Goal: Book appointment/travel/reservation

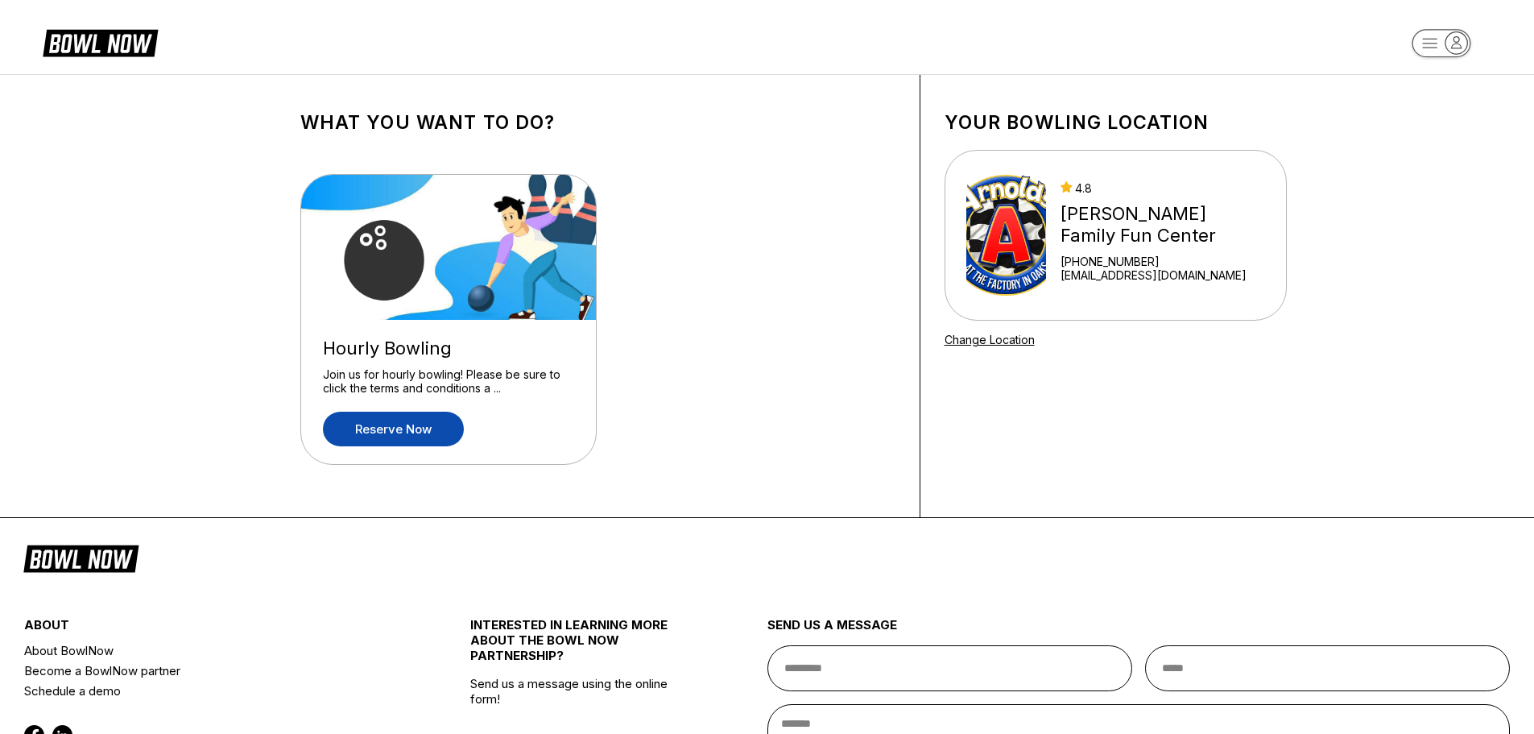
click at [419, 417] on link "Reserve now" at bounding box center [393, 428] width 141 height 35
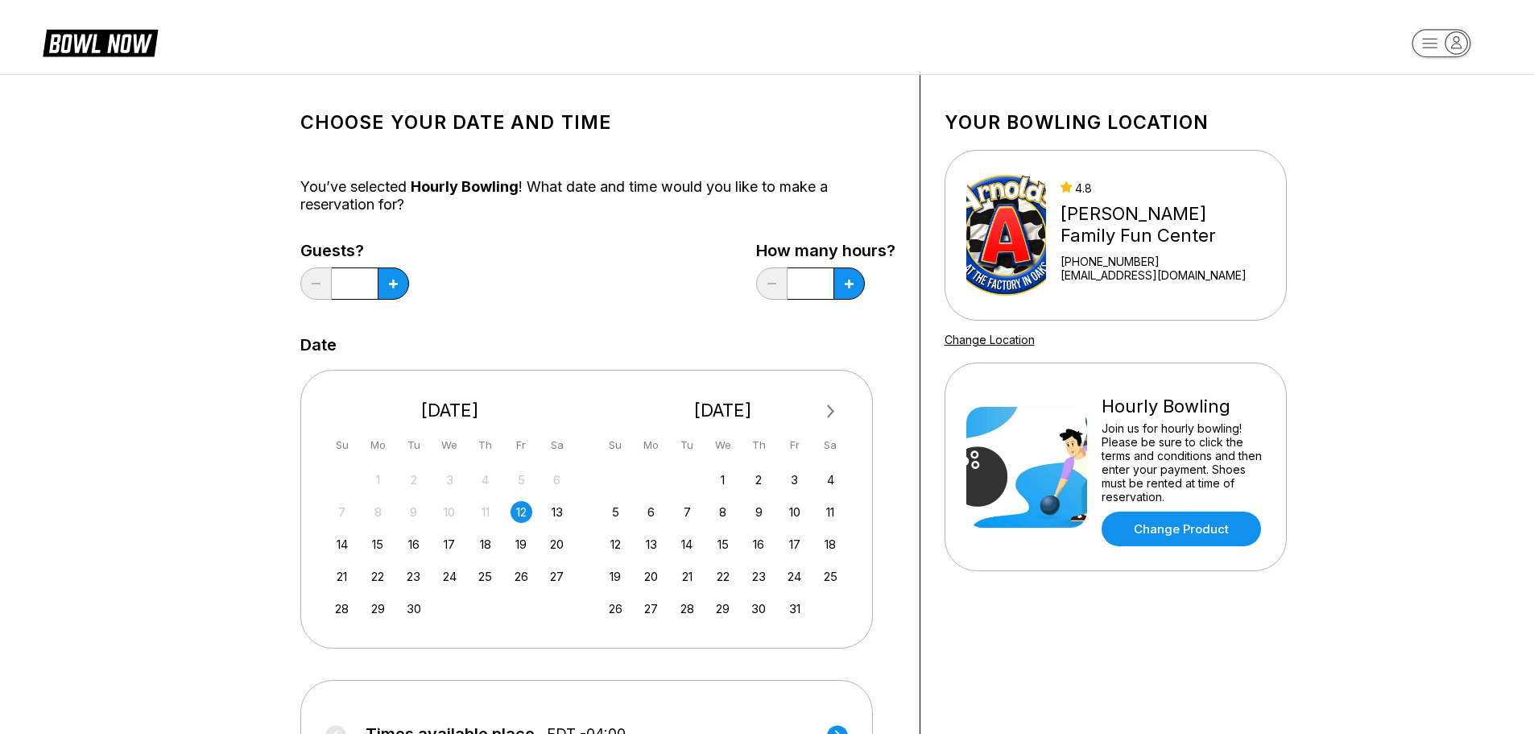
click at [522, 512] on div "12" at bounding box center [521, 512] width 22 height 22
click at [386, 288] on button at bounding box center [393, 283] width 31 height 32
type input "*"
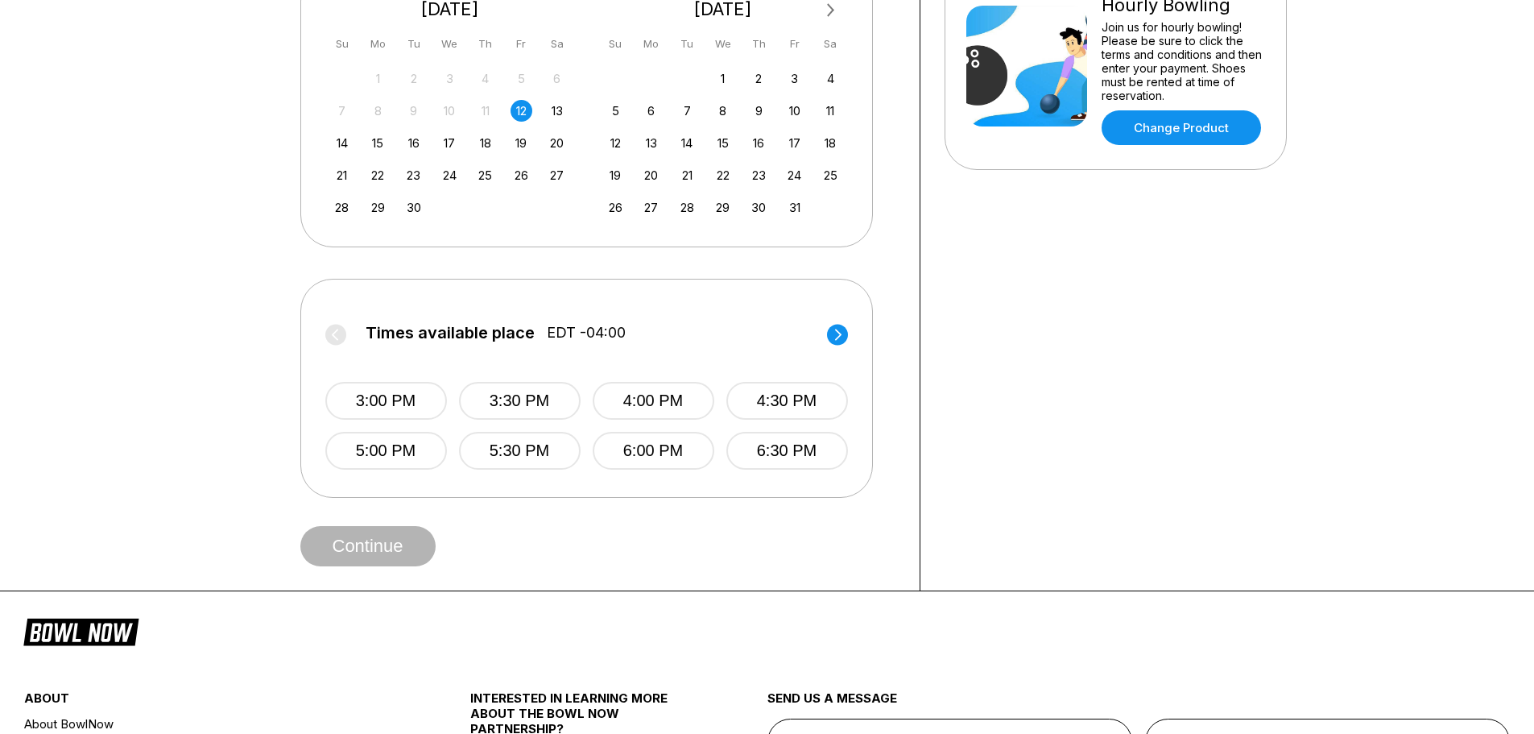
scroll to position [403, 0]
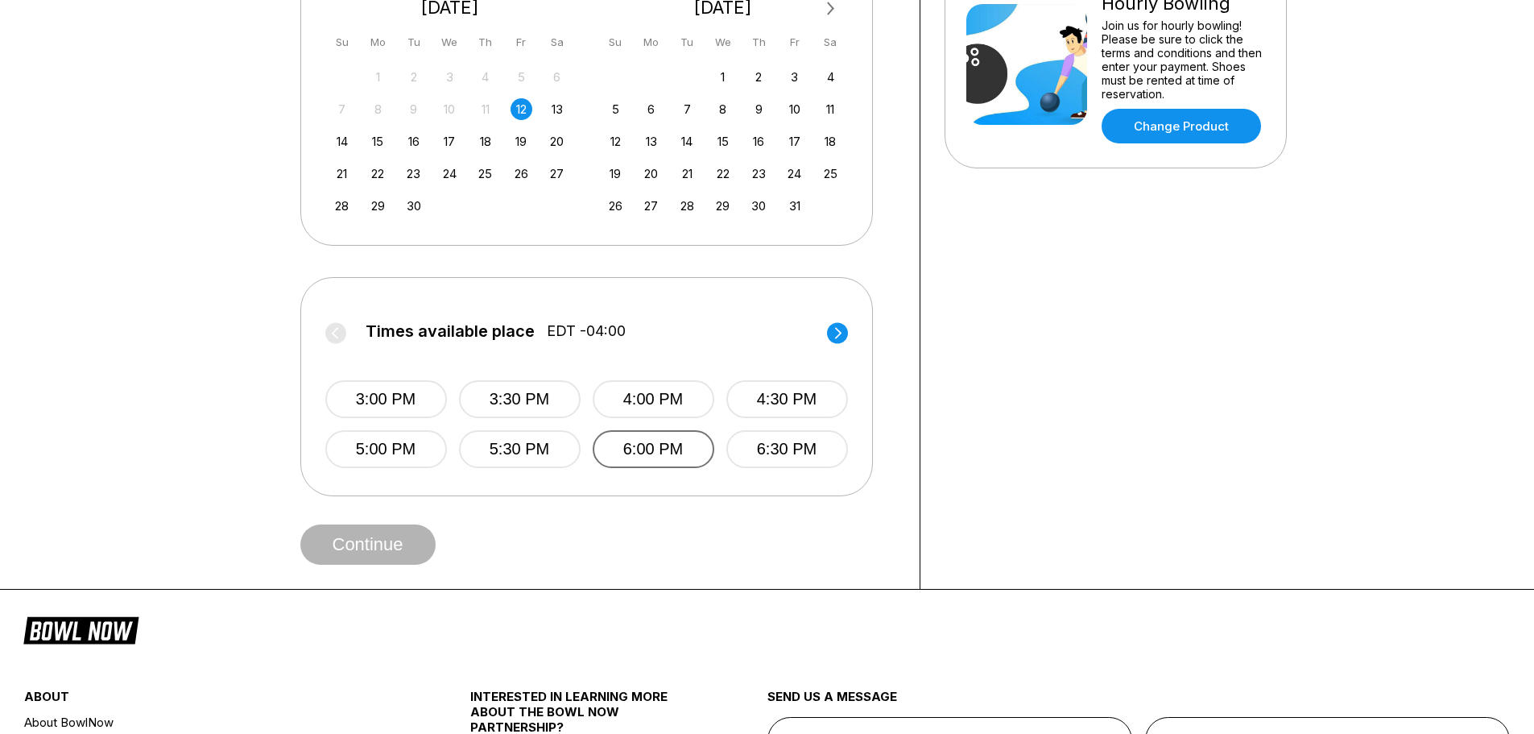
click at [675, 454] on button "6:00 PM" at bounding box center [654, 449] width 122 height 38
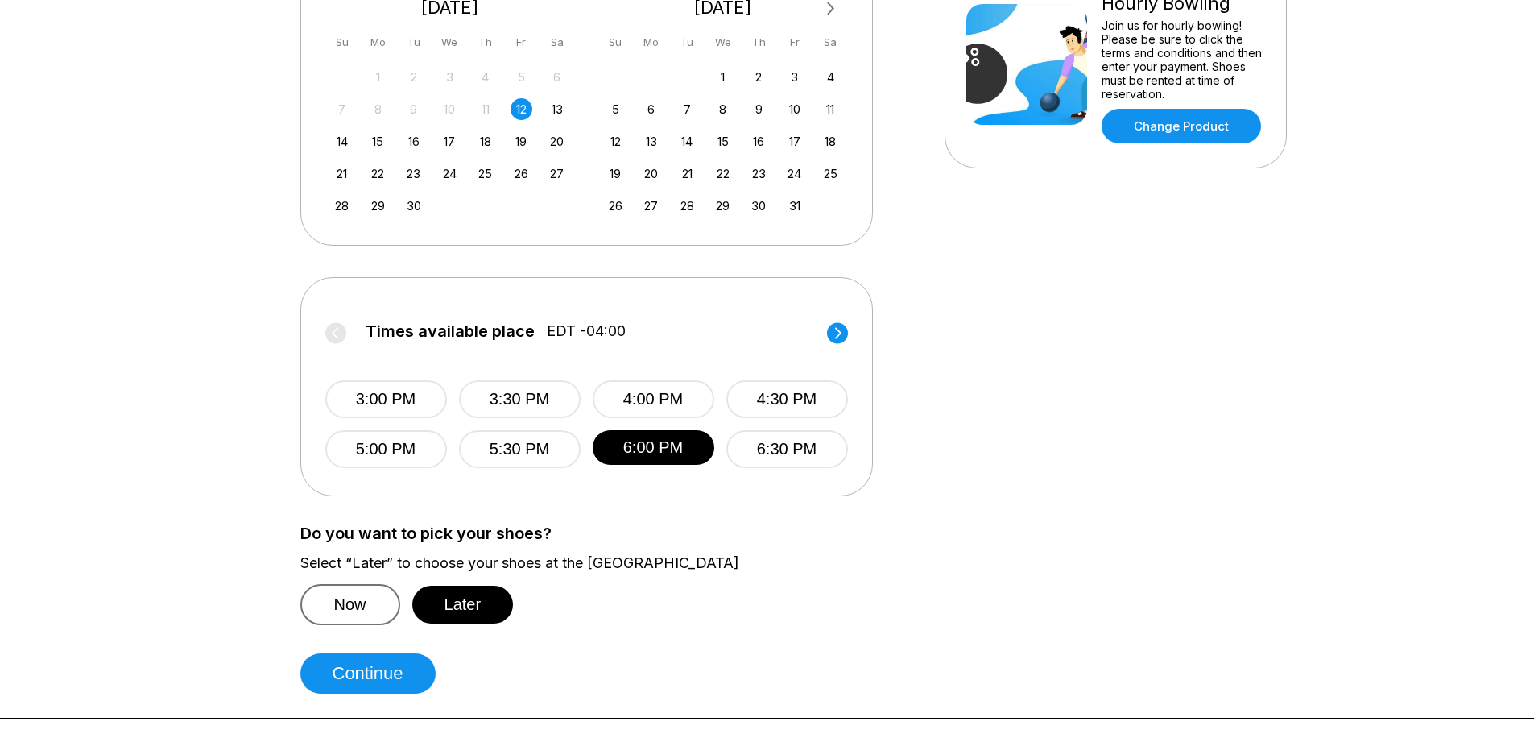
click at [350, 597] on button "Now" at bounding box center [350, 604] width 100 height 41
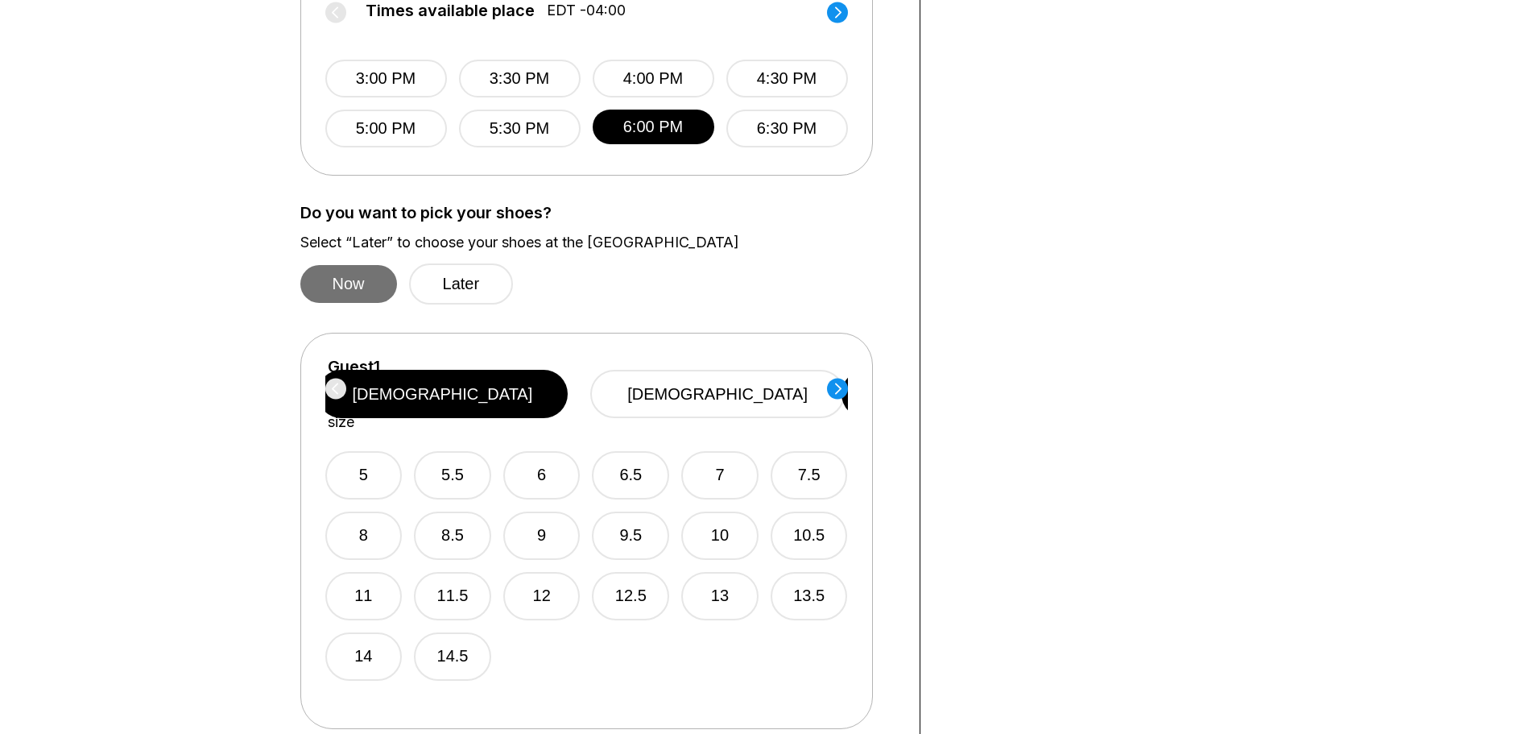
scroll to position [725, 0]
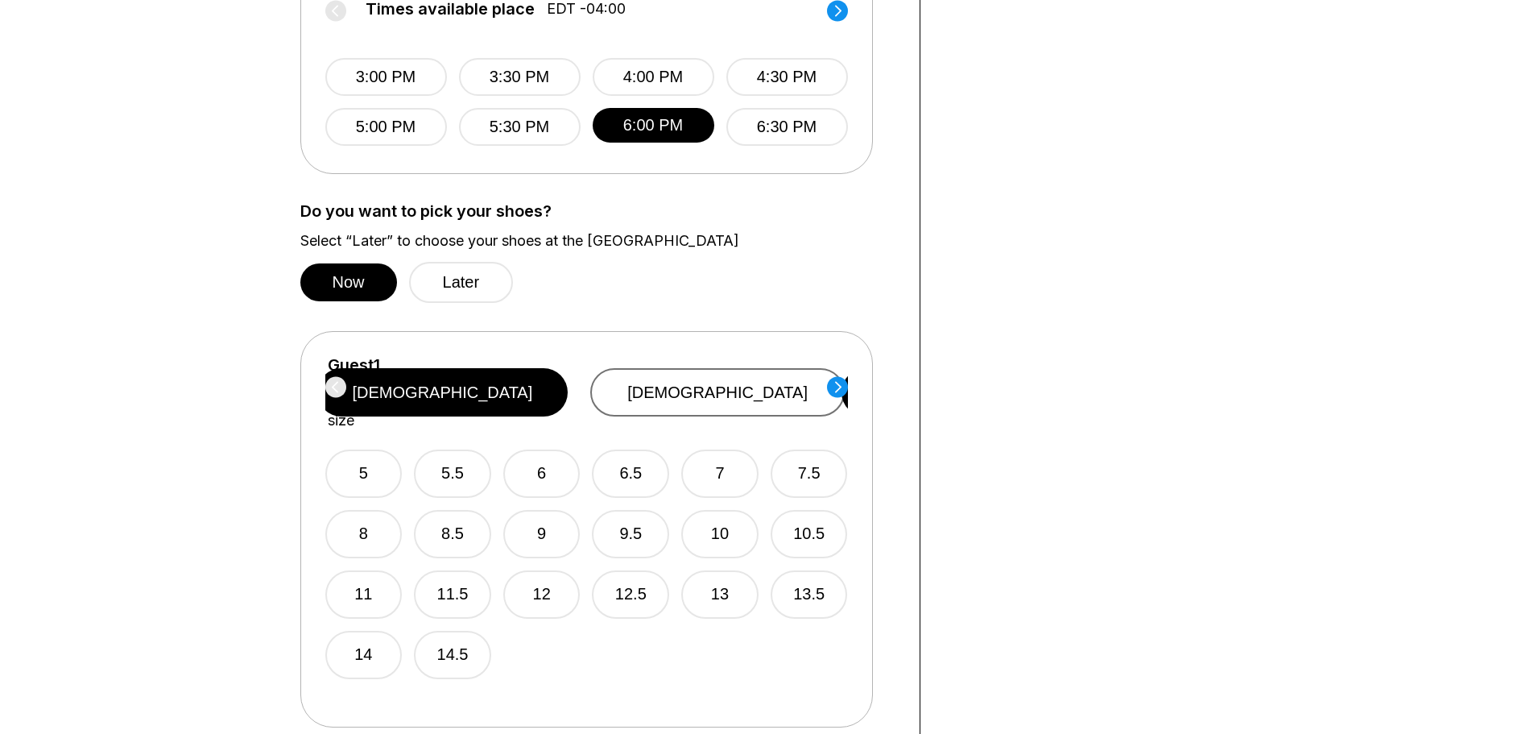
click at [724, 393] on button "[DEMOGRAPHIC_DATA]" at bounding box center [717, 392] width 254 height 48
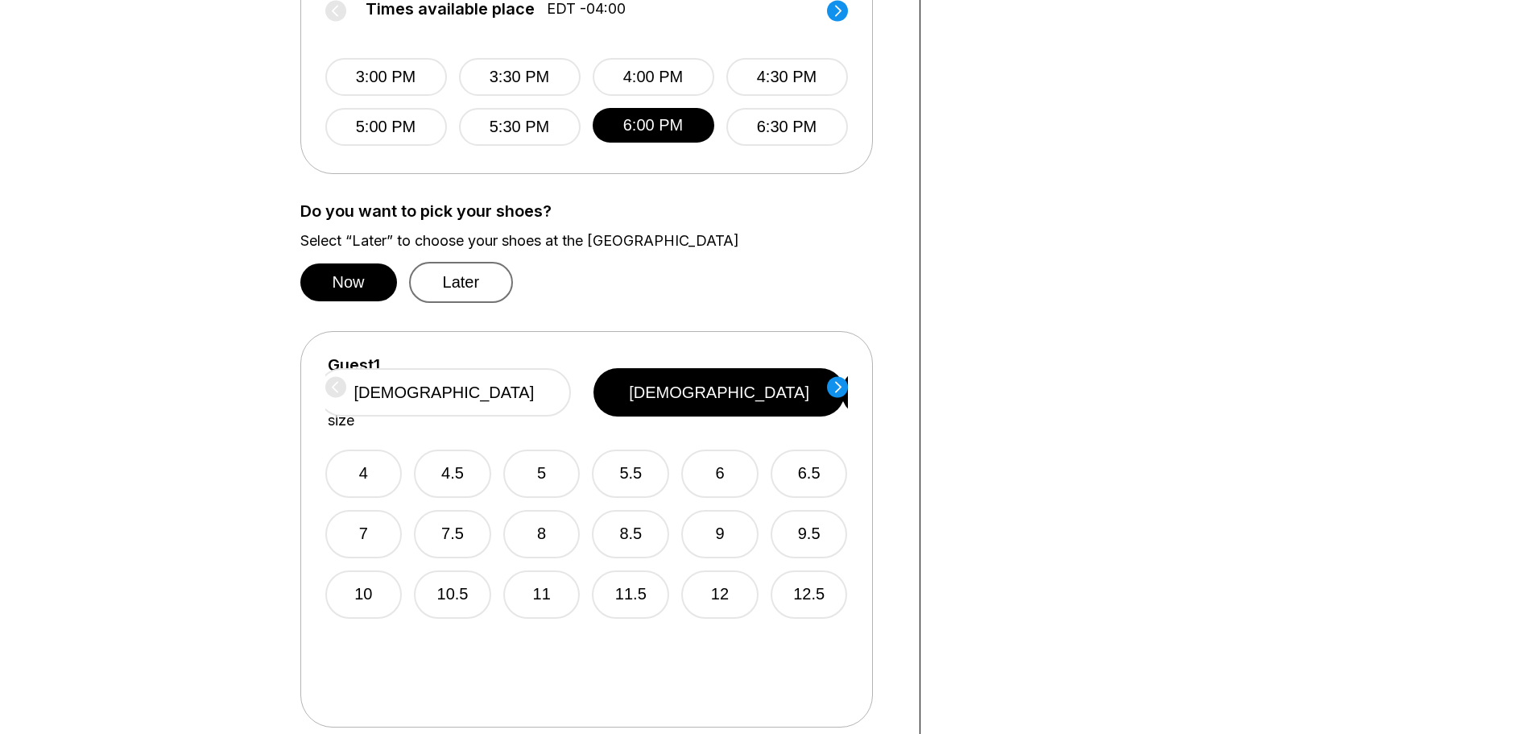
click at [502, 295] on button "Later" at bounding box center [461, 282] width 105 height 41
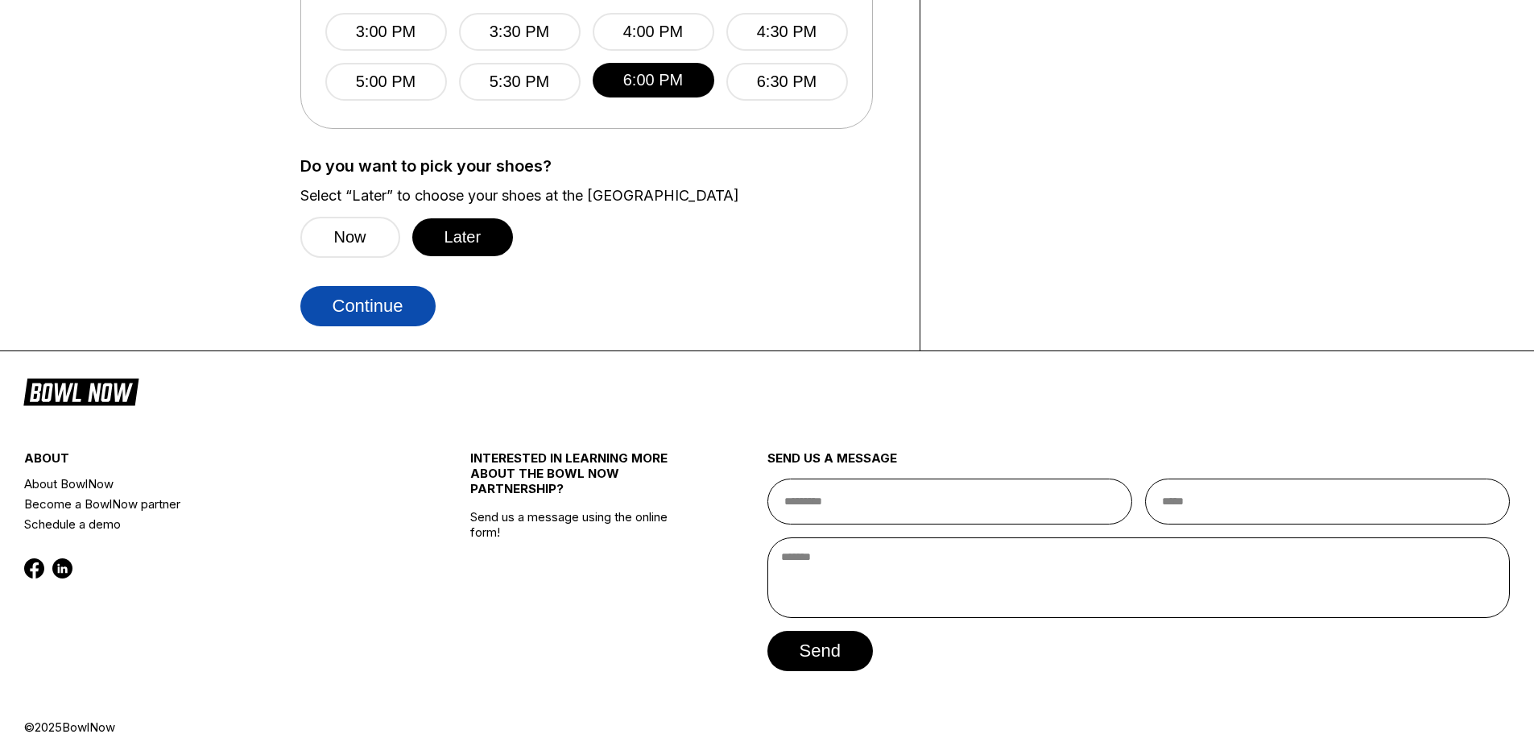
scroll to position [795, 0]
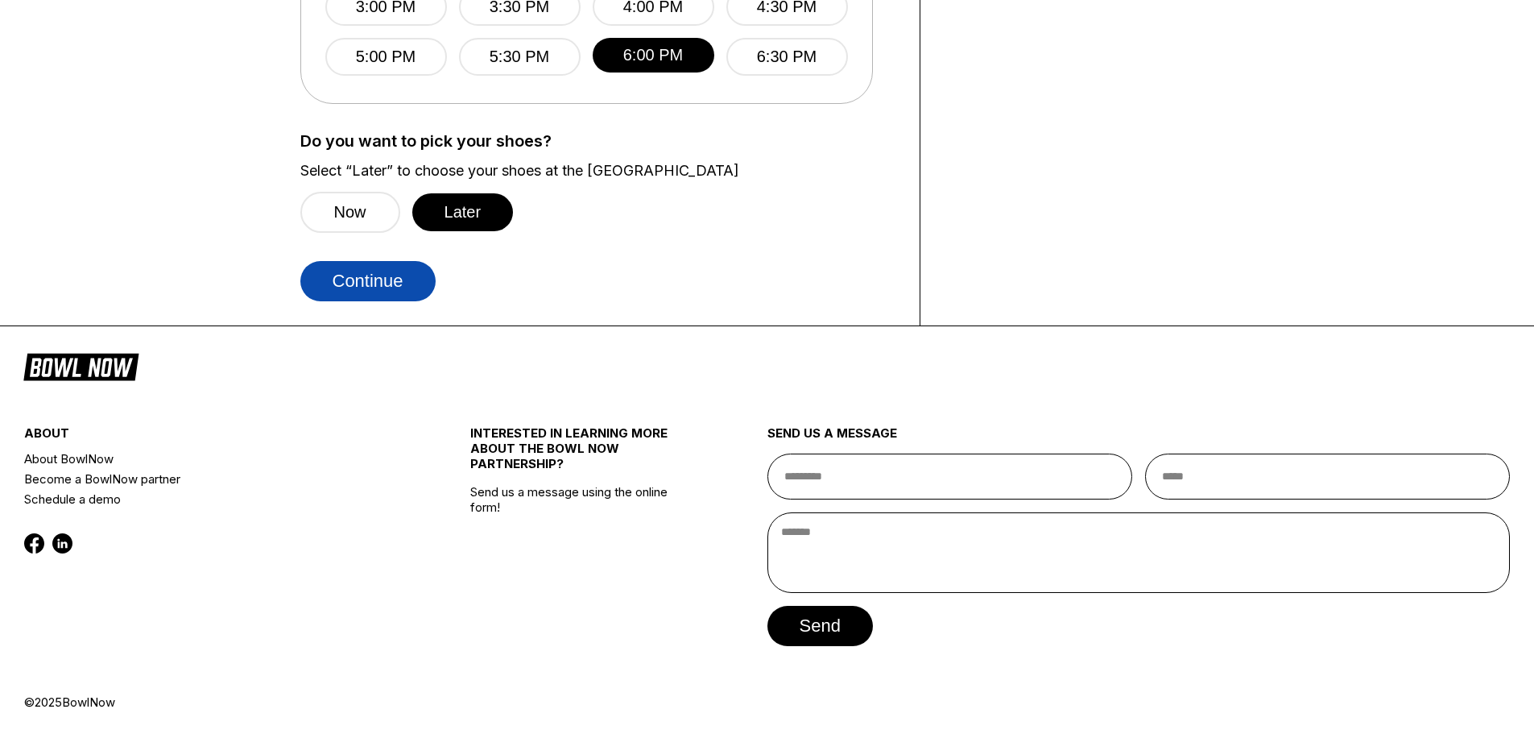
click at [359, 275] on button "Continue" at bounding box center [367, 281] width 135 height 40
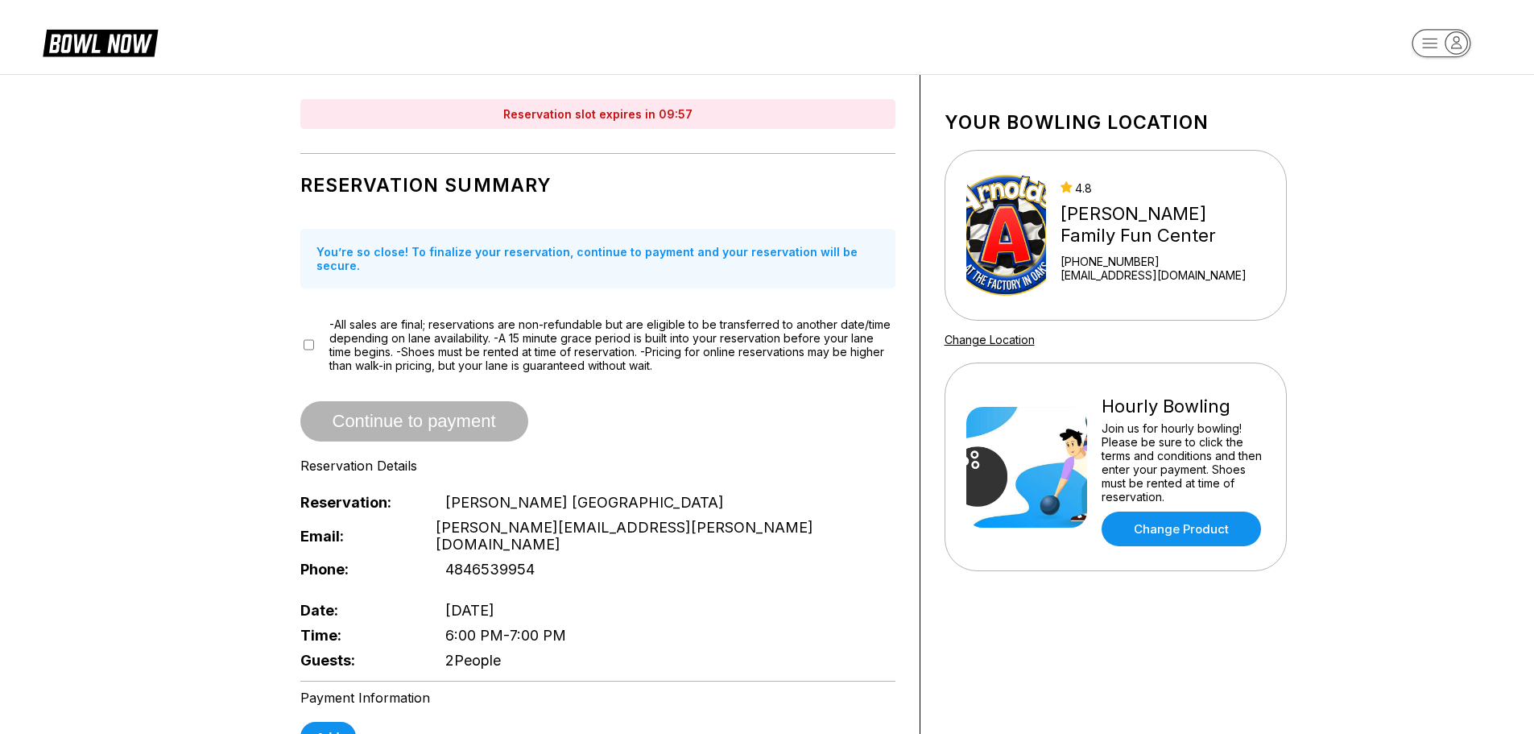
click at [312, 323] on div "-All sales are final; reservations are non-refundable but are eligible to be tr…" at bounding box center [597, 344] width 595 height 55
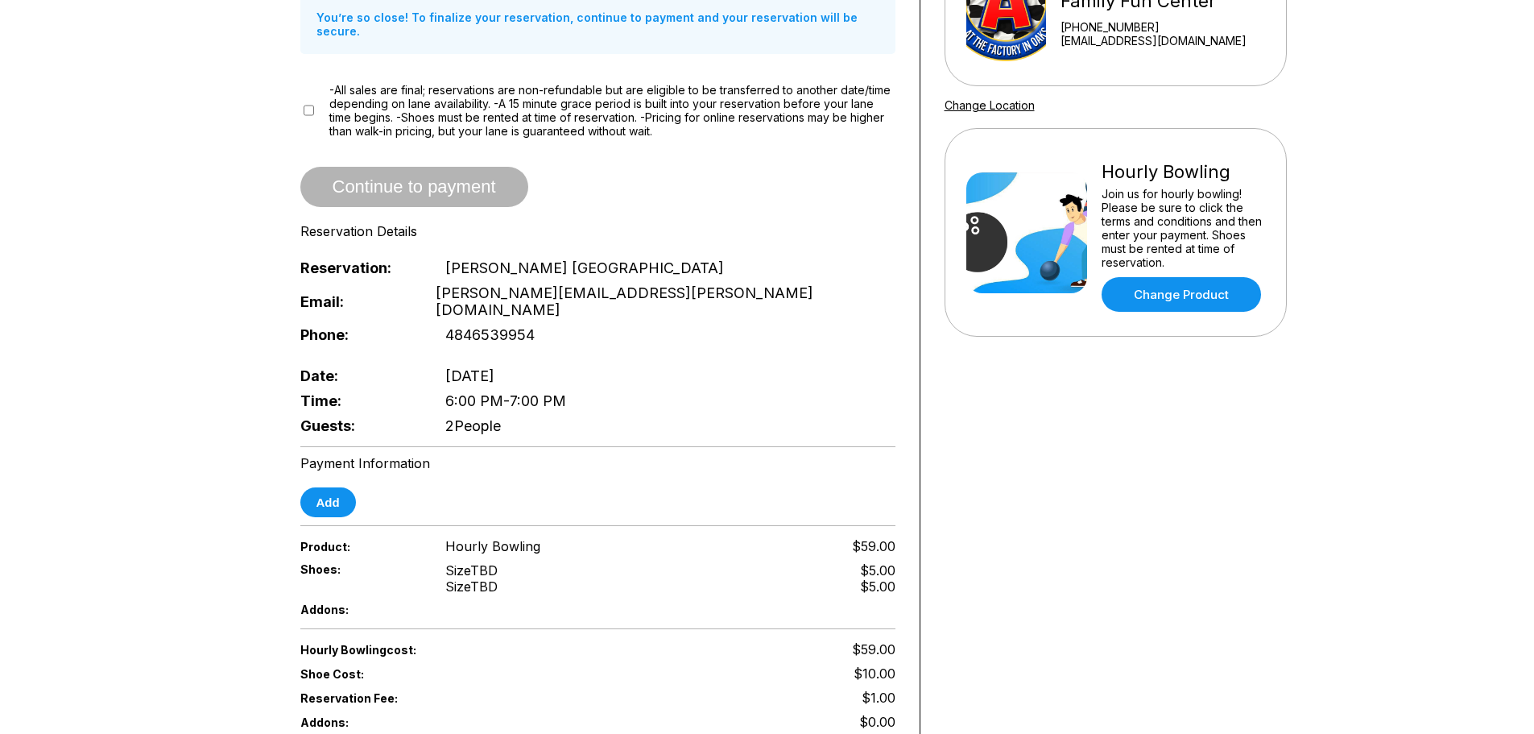
scroll to position [242, 0]
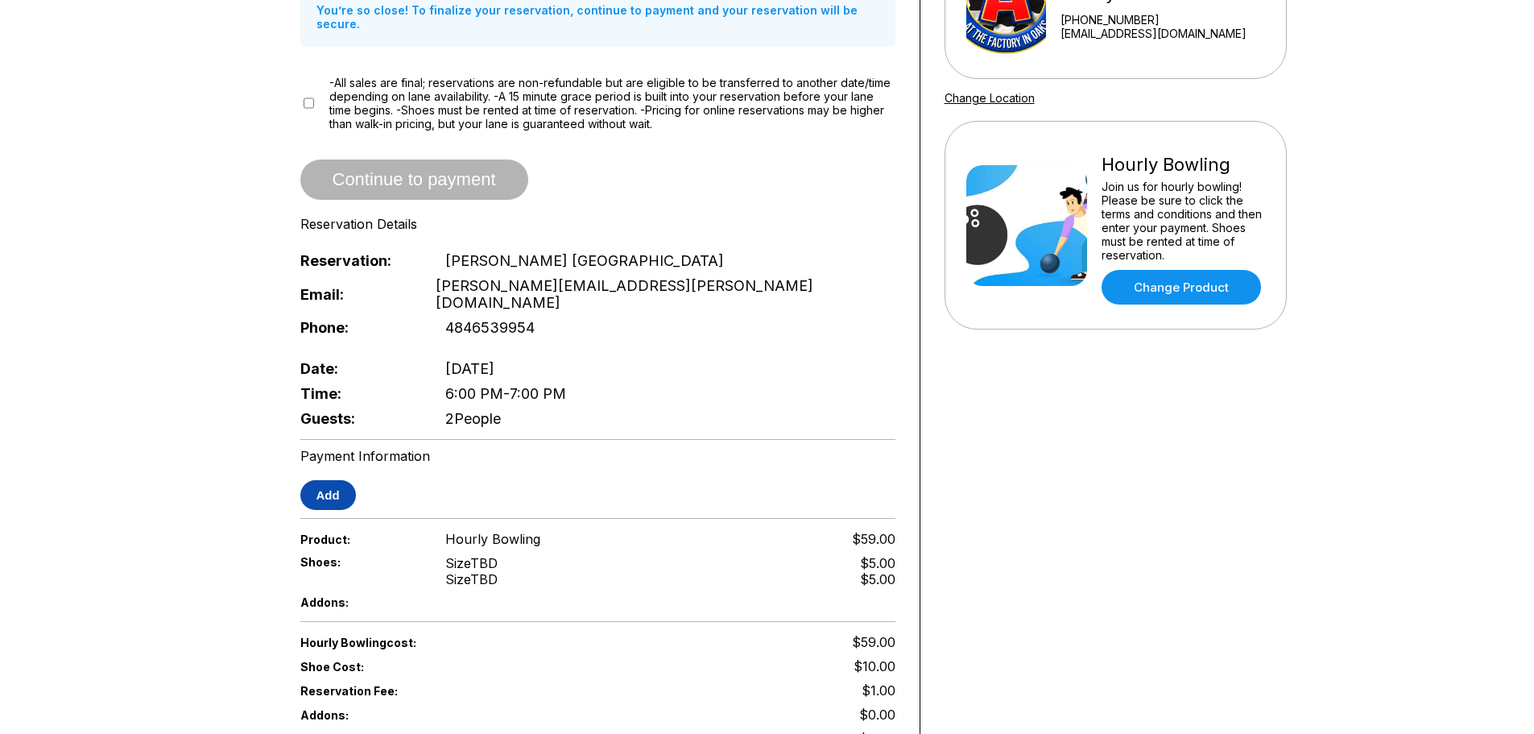
click at [335, 480] on button "Add" at bounding box center [328, 495] width 56 height 30
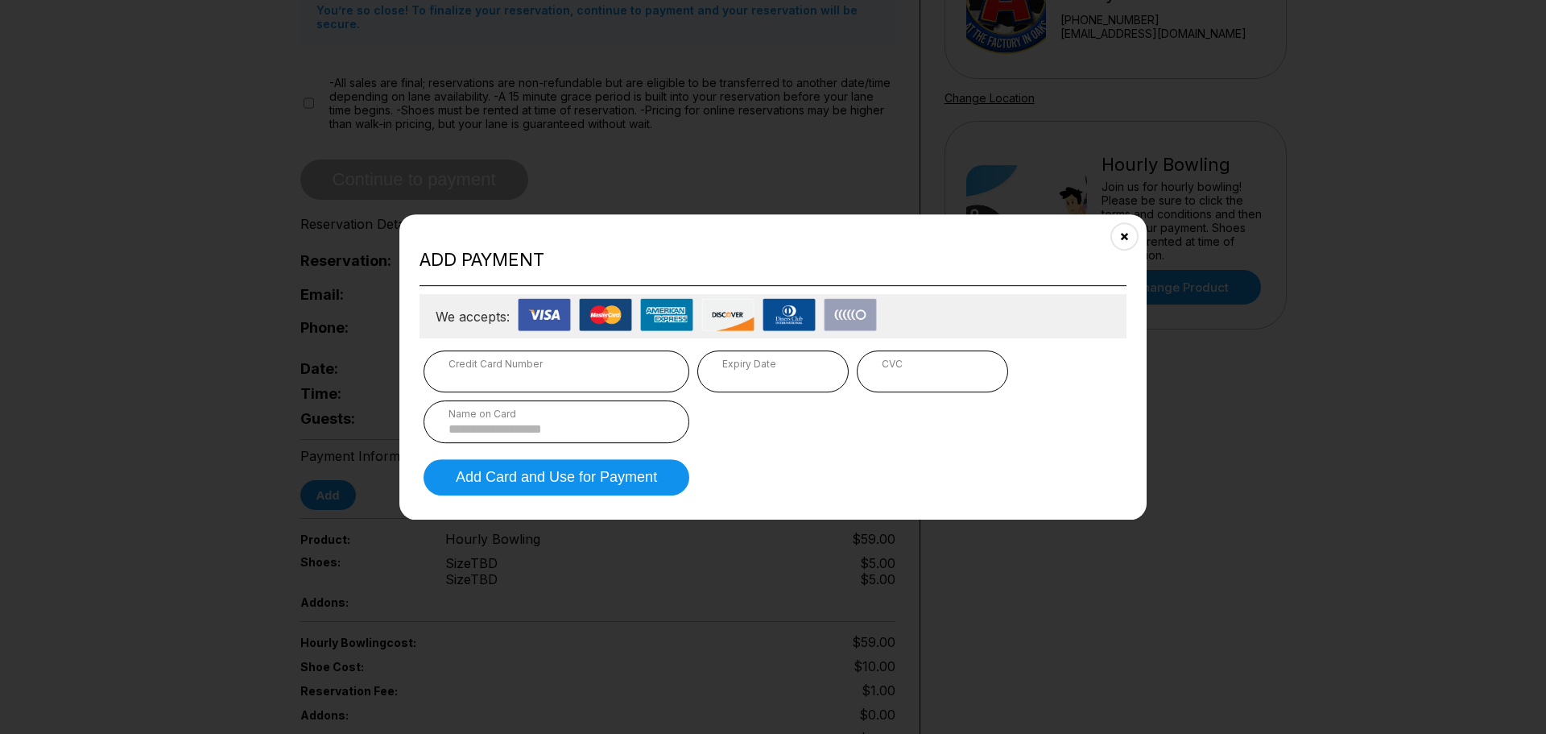
click at [585, 434] on input at bounding box center [556, 429] width 216 height 14
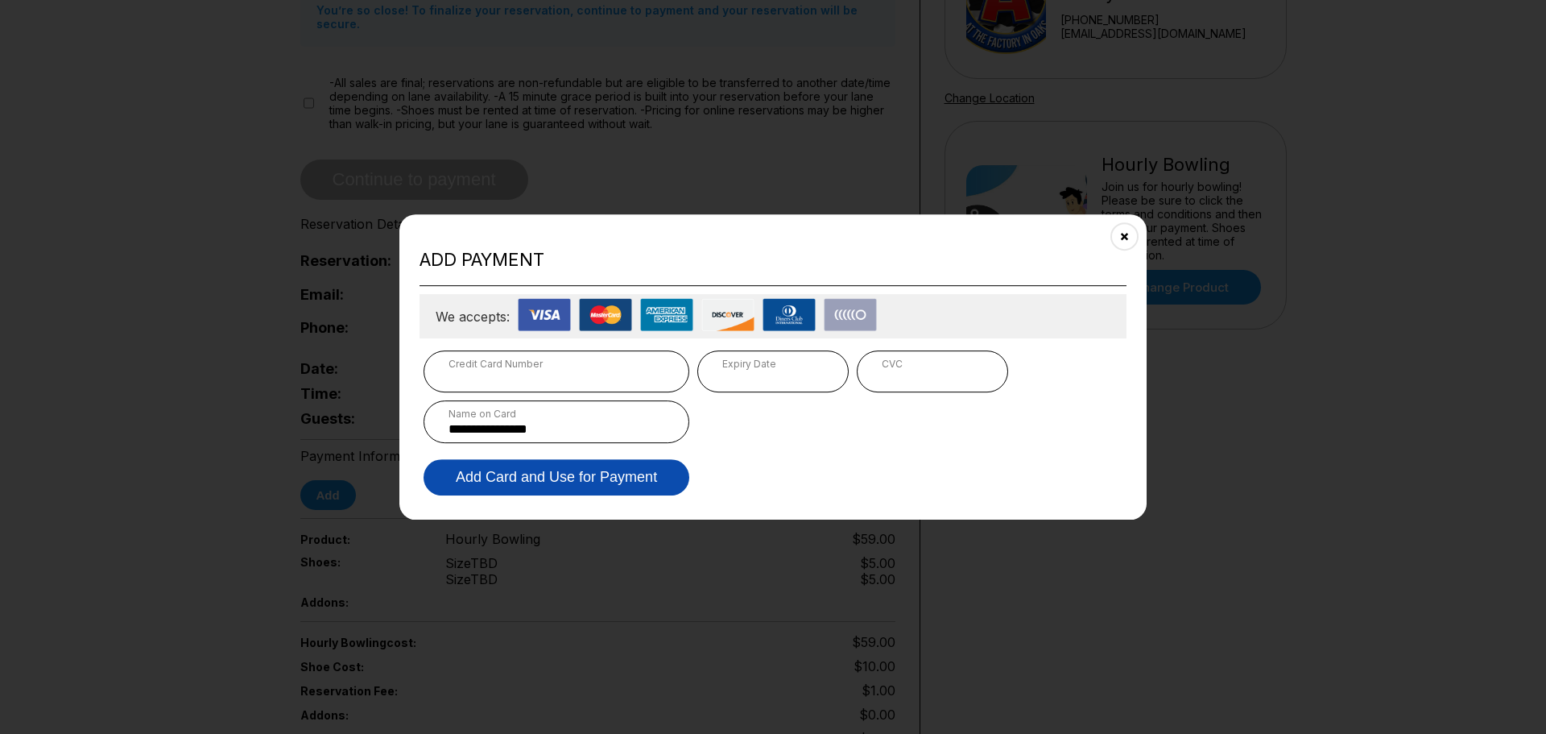
type input "**********"
click at [555, 473] on button "Add Card and Use for Payment" at bounding box center [557, 477] width 266 height 36
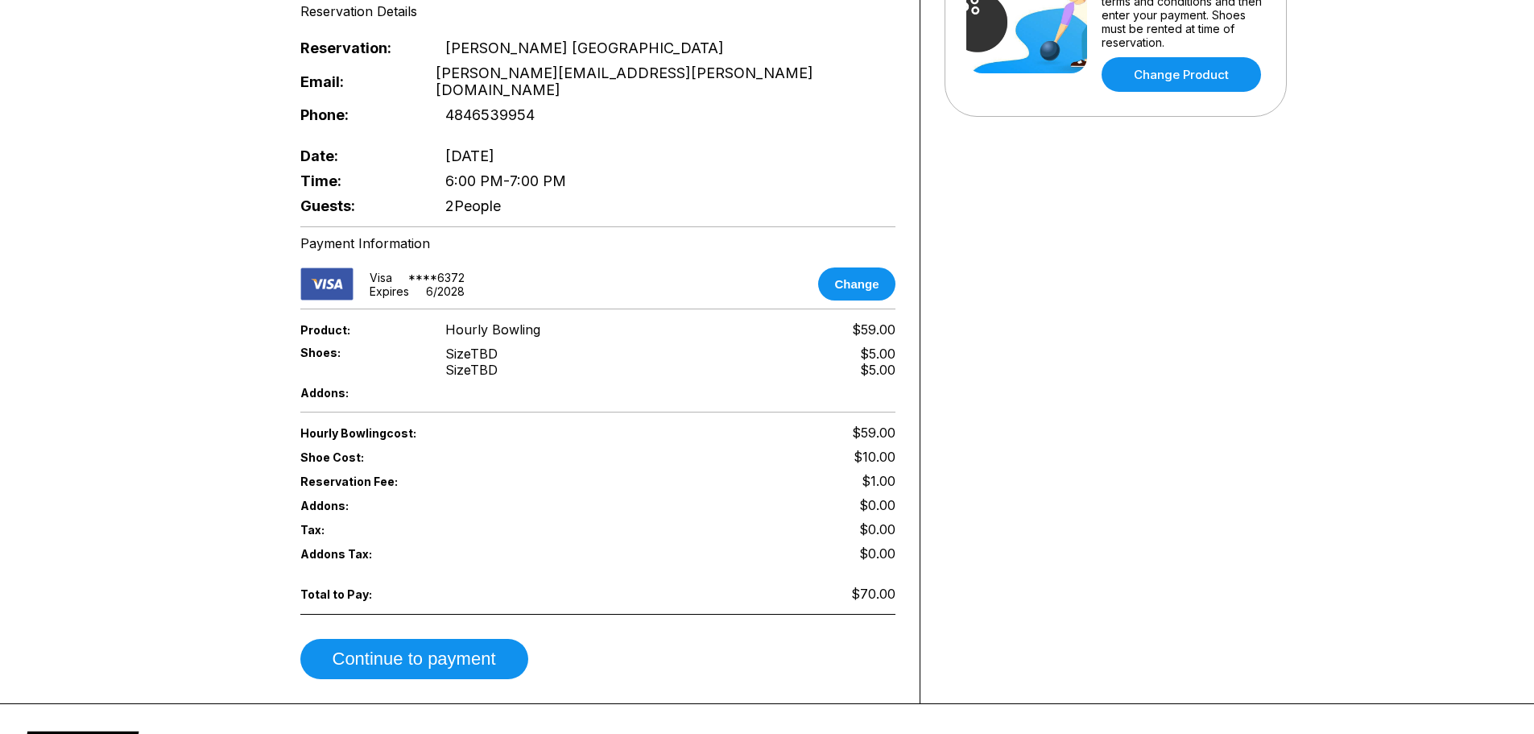
scroll to position [483, 0]
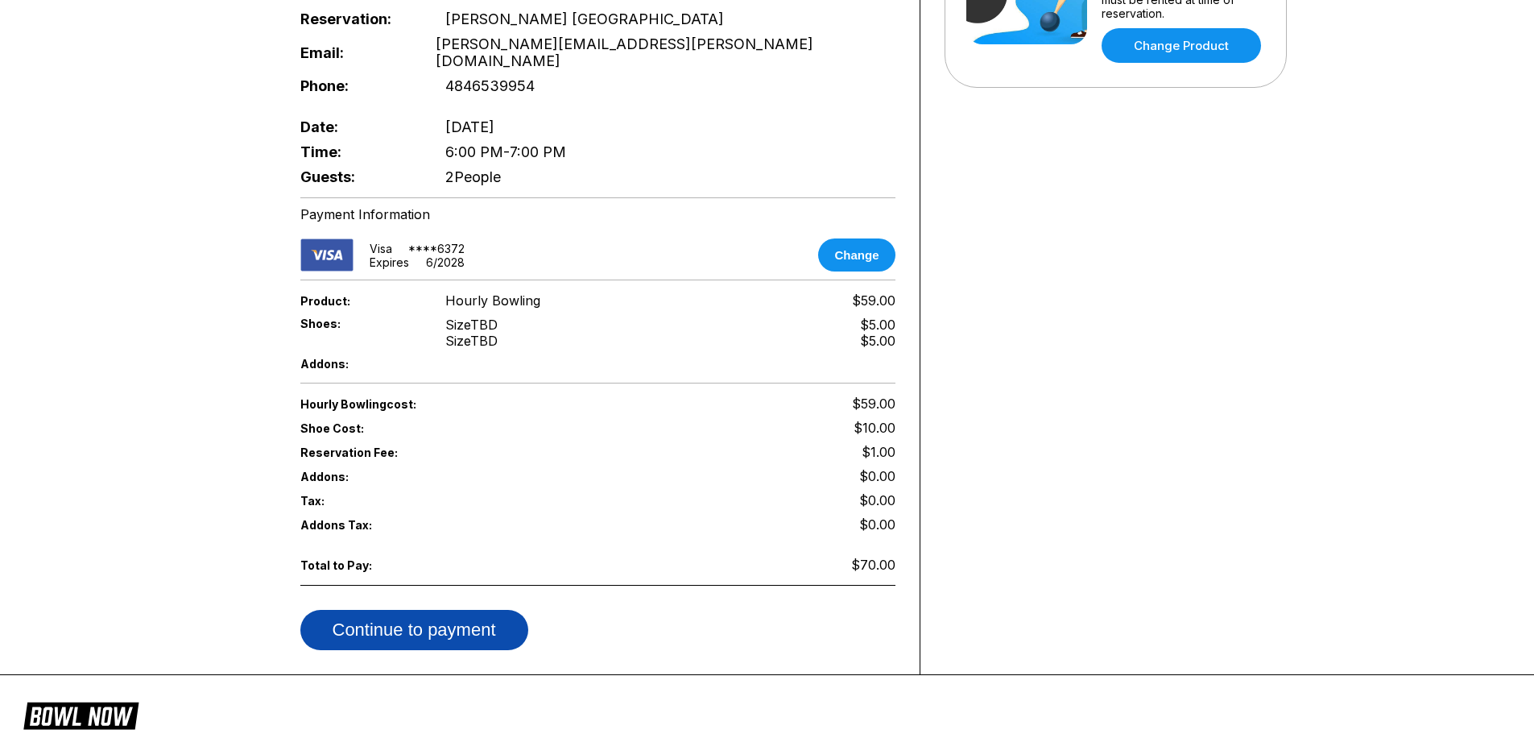
click at [502, 610] on button "Continue to payment" at bounding box center [414, 630] width 228 height 40
